Goal: Task Accomplishment & Management: Manage account settings

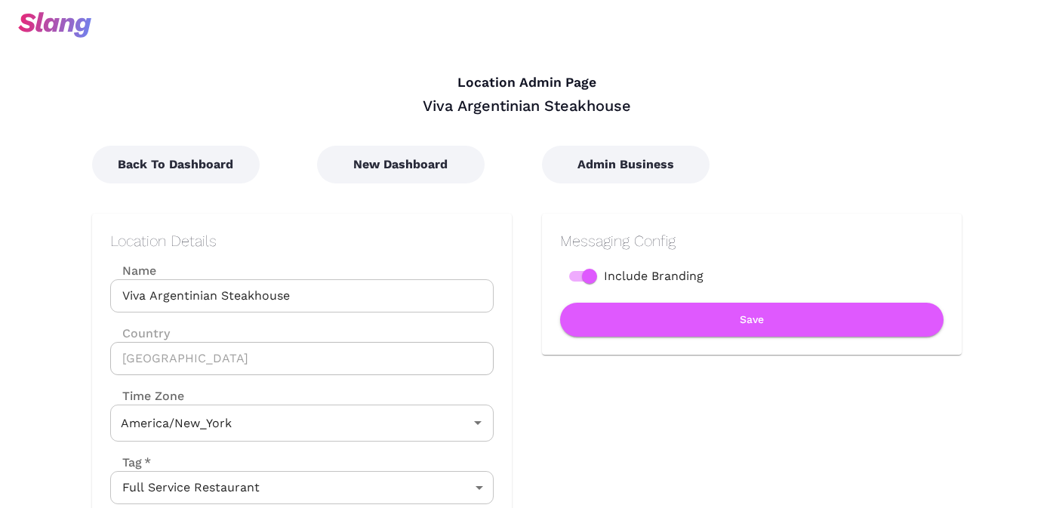
type input "Eastern Time"
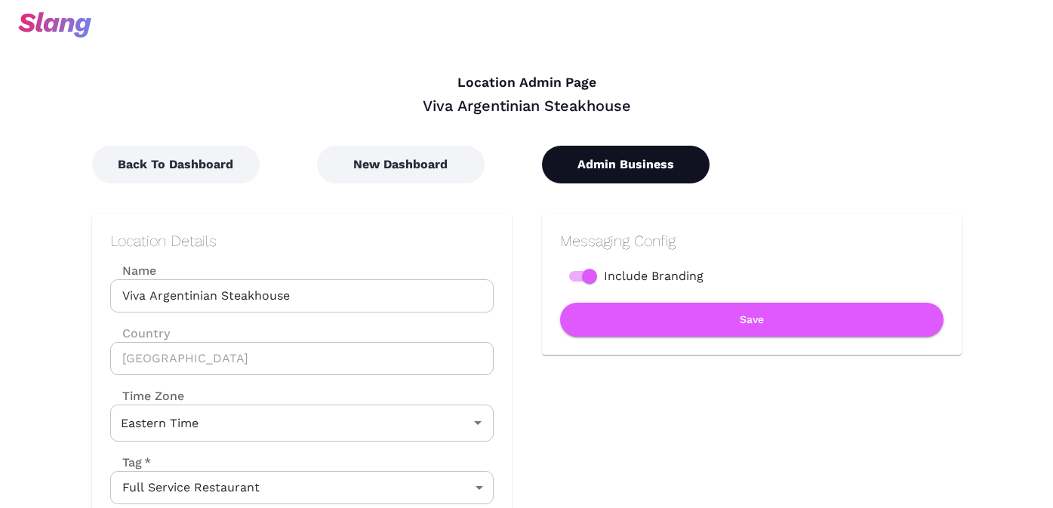
click at [609, 148] on button "Admin Business" at bounding box center [626, 165] width 168 height 38
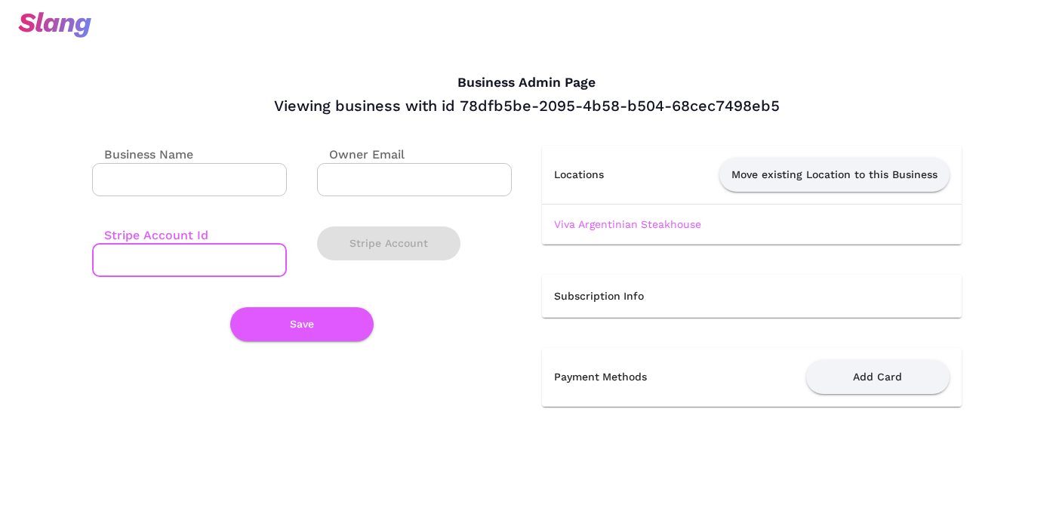
click at [194, 258] on input "Stripe Account Id" at bounding box center [189, 260] width 195 height 33
paste input "cus_P1XWl9ERoy5LqD"
type input "cus_P1XWl9ERoy5LqD"
click at [296, 328] on button "Save" at bounding box center [301, 324] width 143 height 34
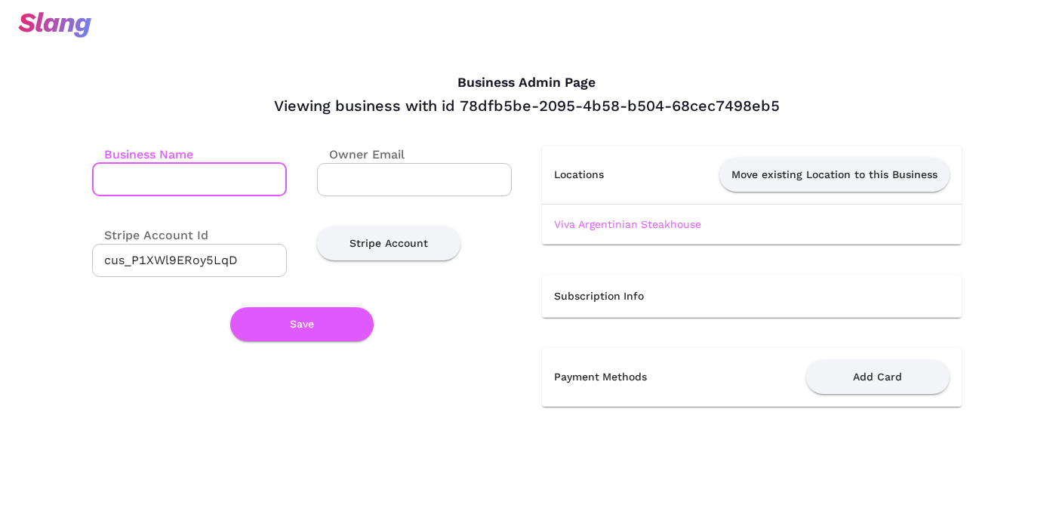
click at [240, 177] on input "Business Name" at bounding box center [189, 179] width 195 height 33
type input "Viva Argentinian Steakhouse"
click at [300, 331] on button "Save" at bounding box center [301, 324] width 143 height 34
